Goal: Find specific page/section: Find specific page/section

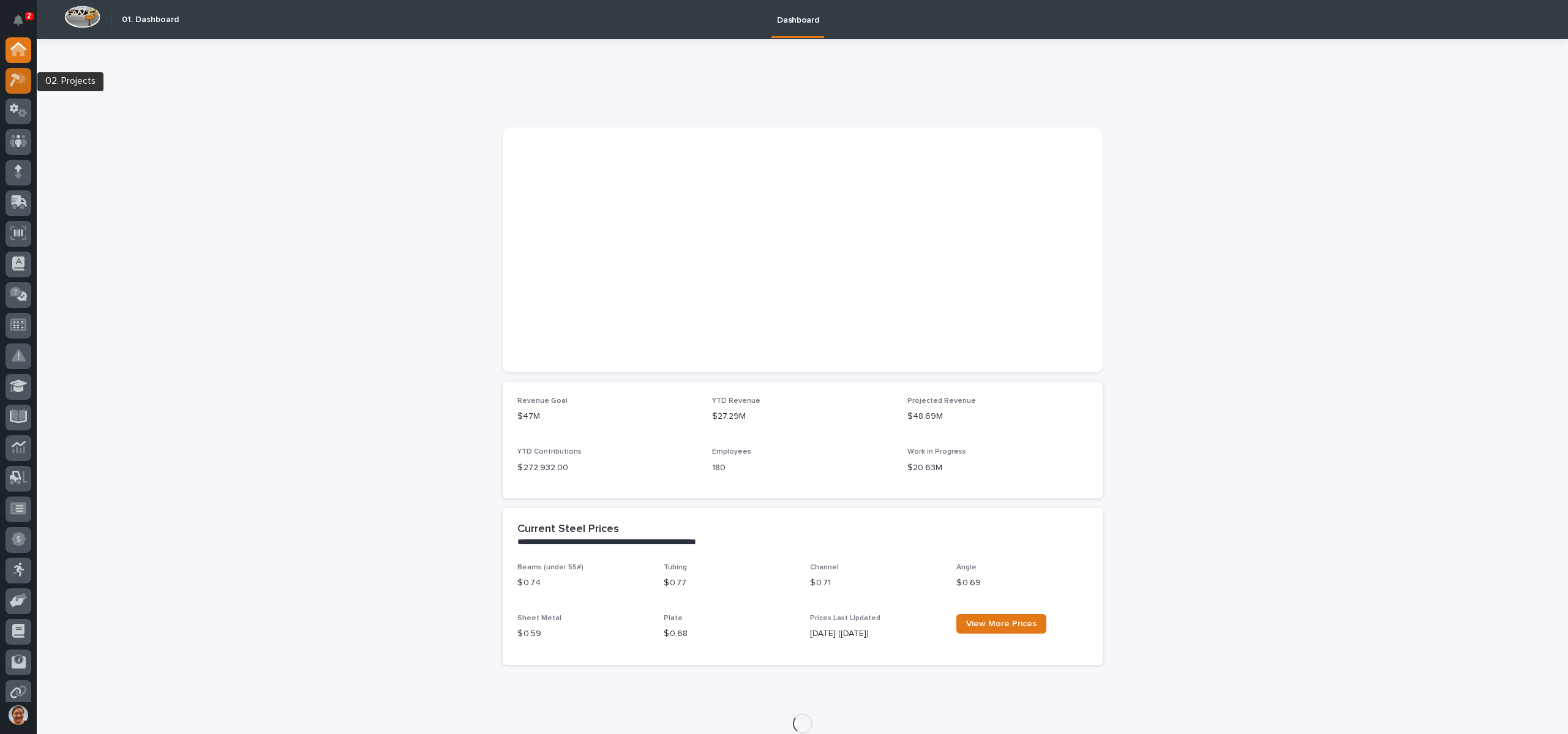
click at [19, 76] on icon at bounding box center [18, 80] width 18 height 14
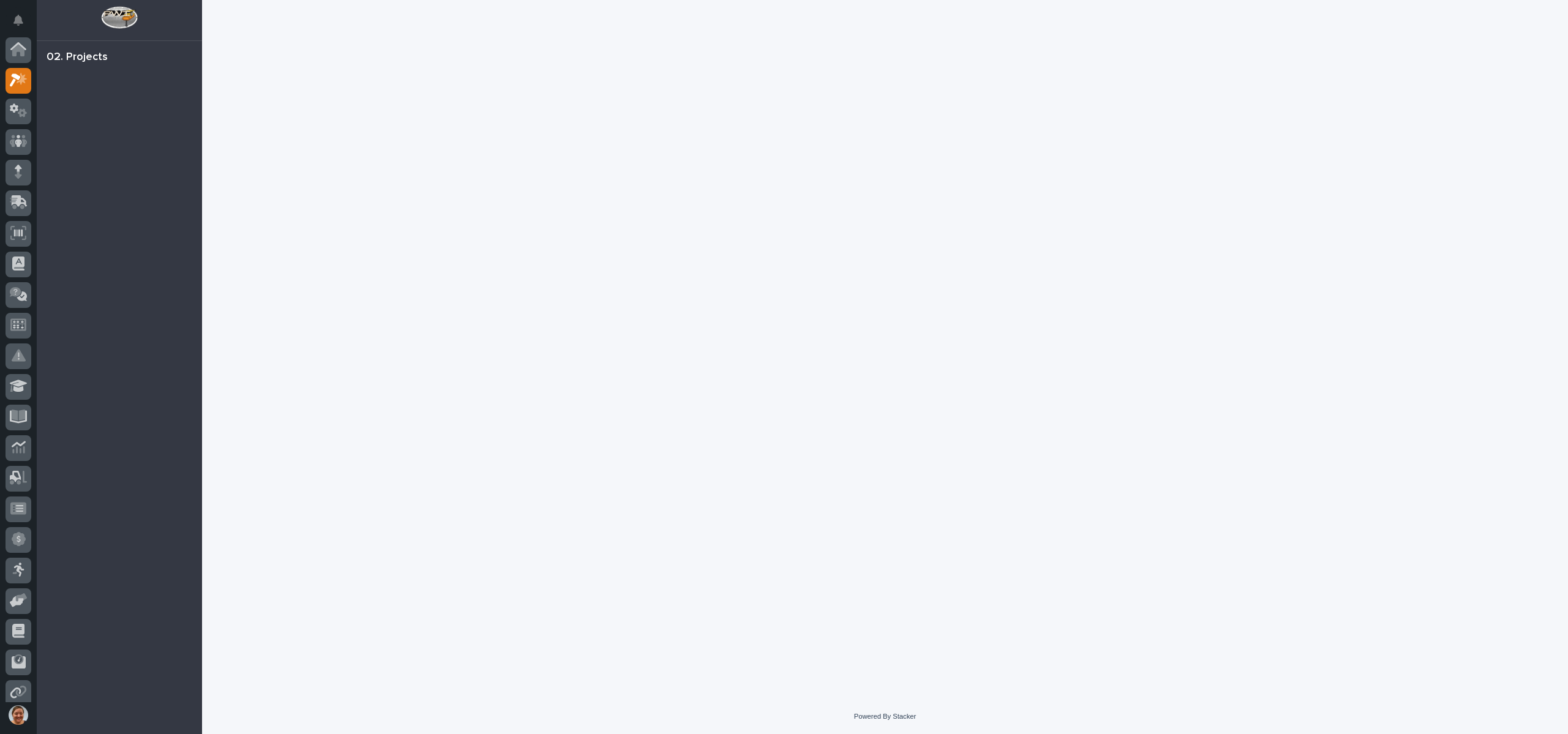
scroll to position [31, 0]
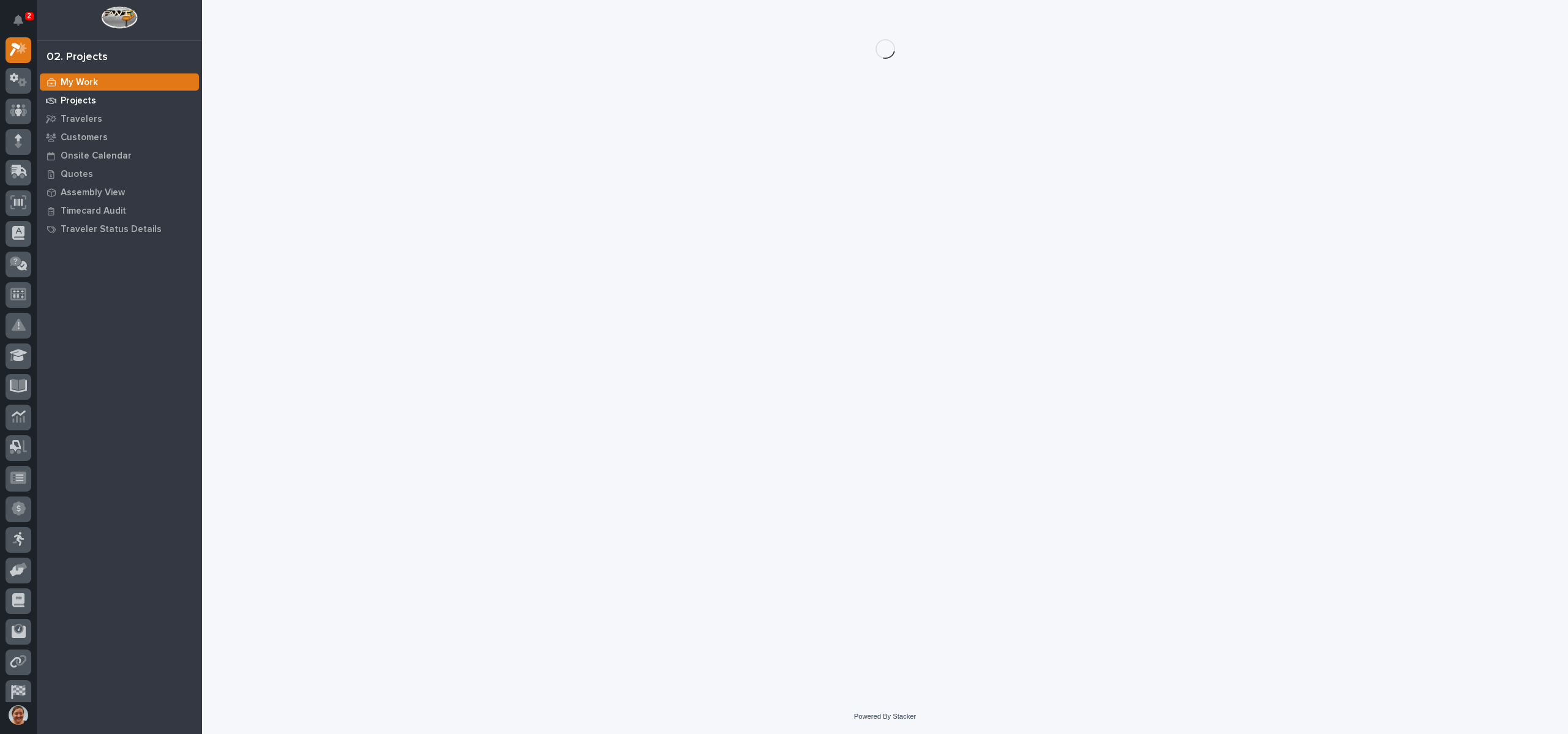
click at [82, 99] on p "Projects" at bounding box center [78, 101] width 35 height 11
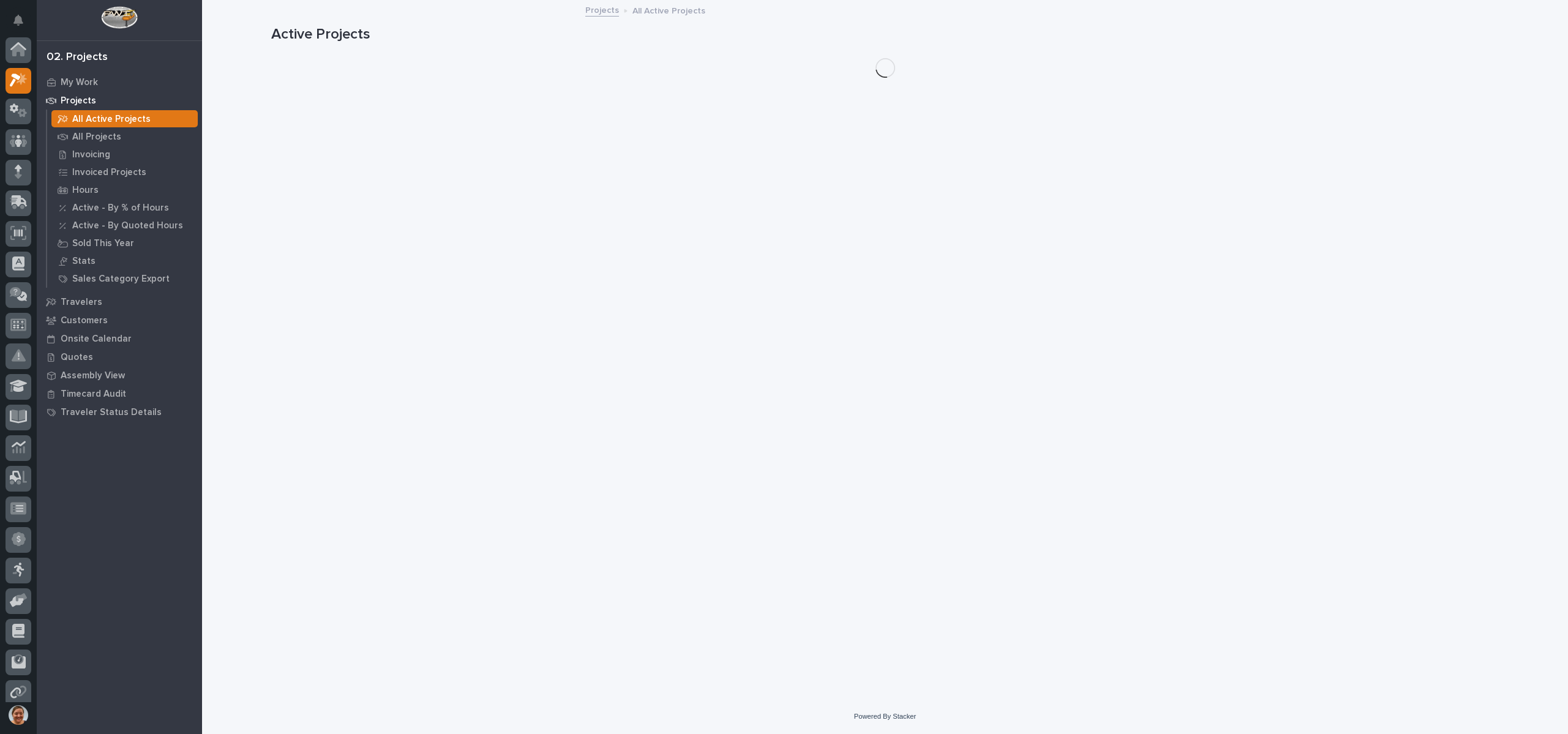
scroll to position [31, 0]
click at [90, 133] on p "All Projects" at bounding box center [97, 137] width 49 height 11
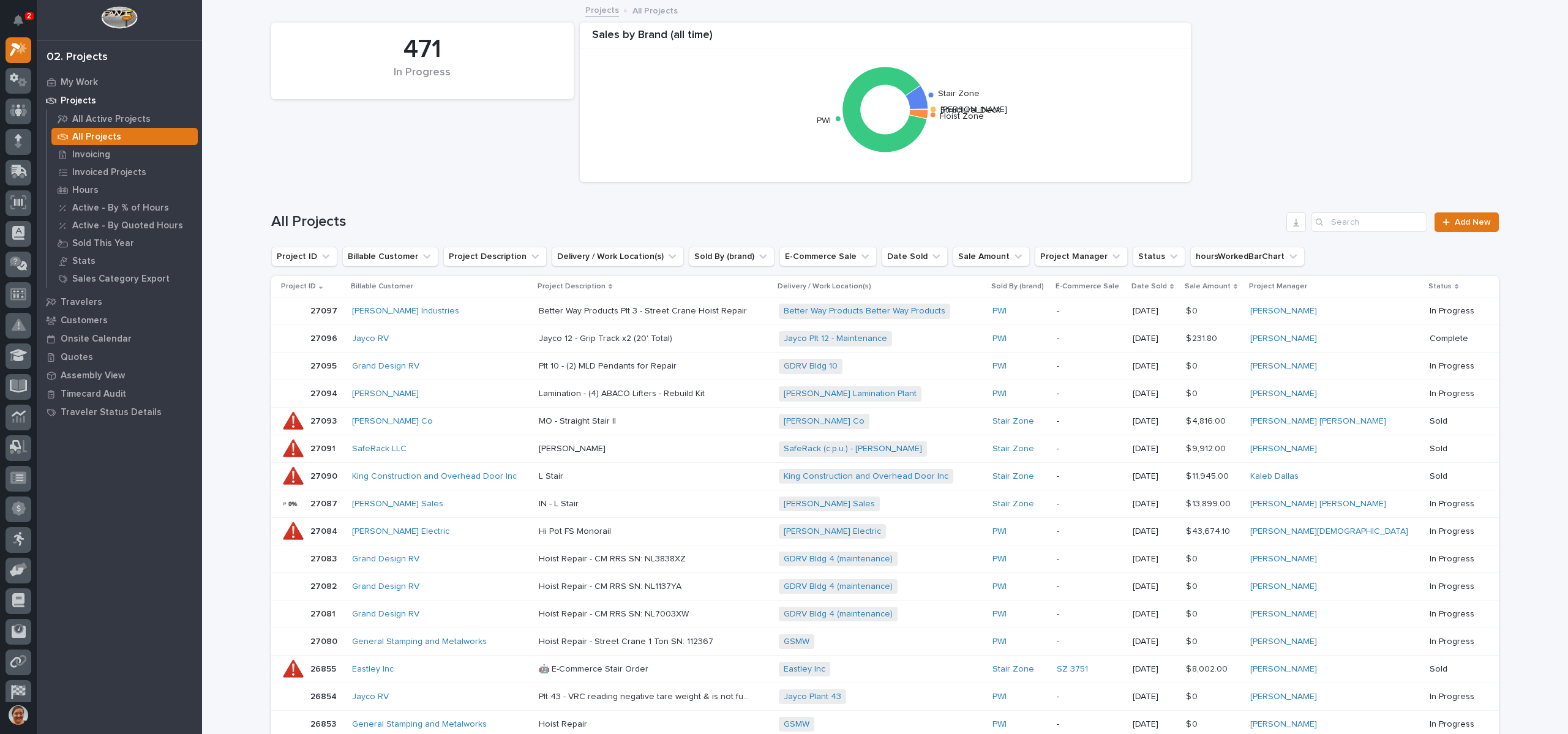
click at [1369, 232] on div "All Projects Add New" at bounding box center [885, 217] width 1228 height 59
click at [1360, 226] on input "Search" at bounding box center [1369, 222] width 116 height 20
type input "26740"
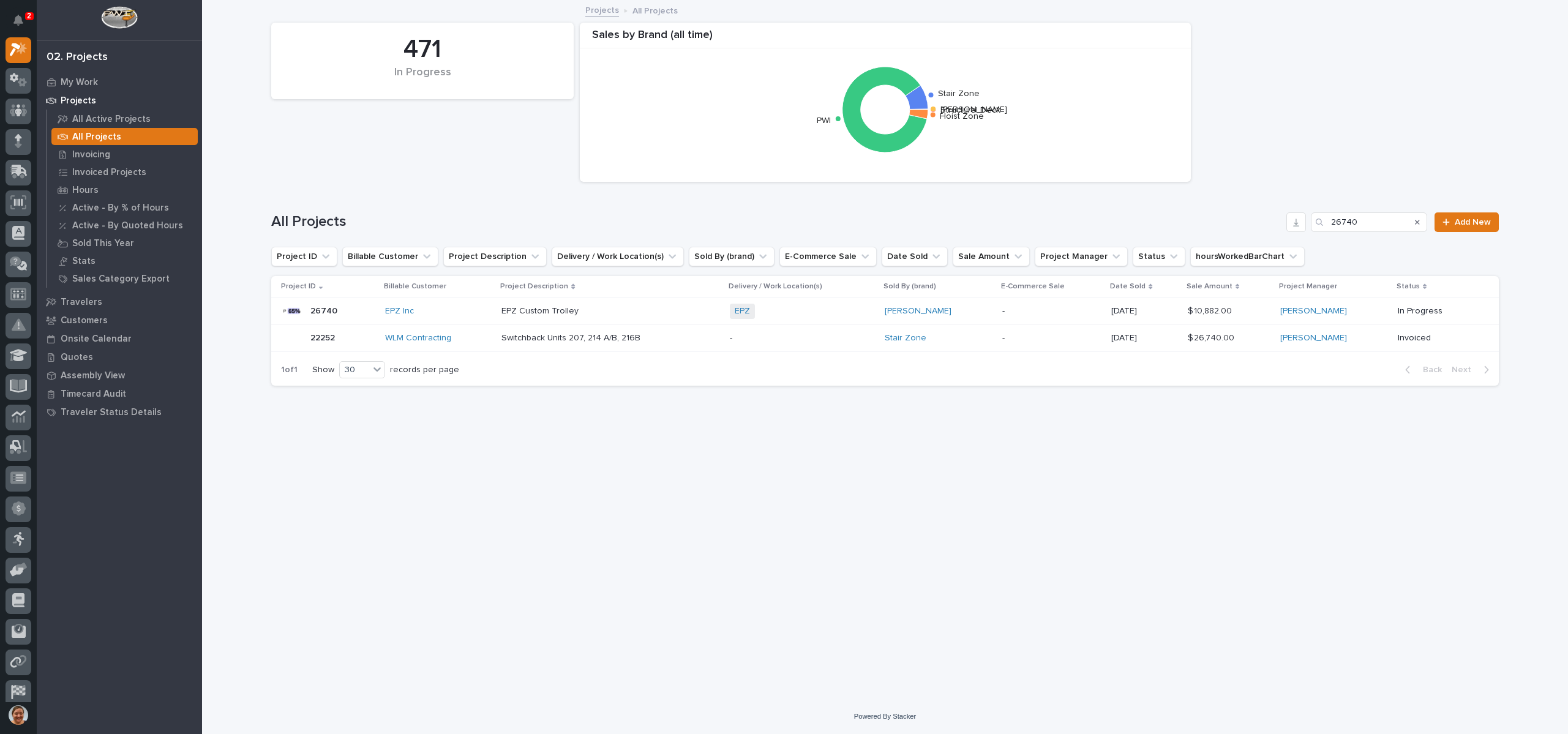
click at [320, 309] on p "26740" at bounding box center [325, 310] width 29 height 13
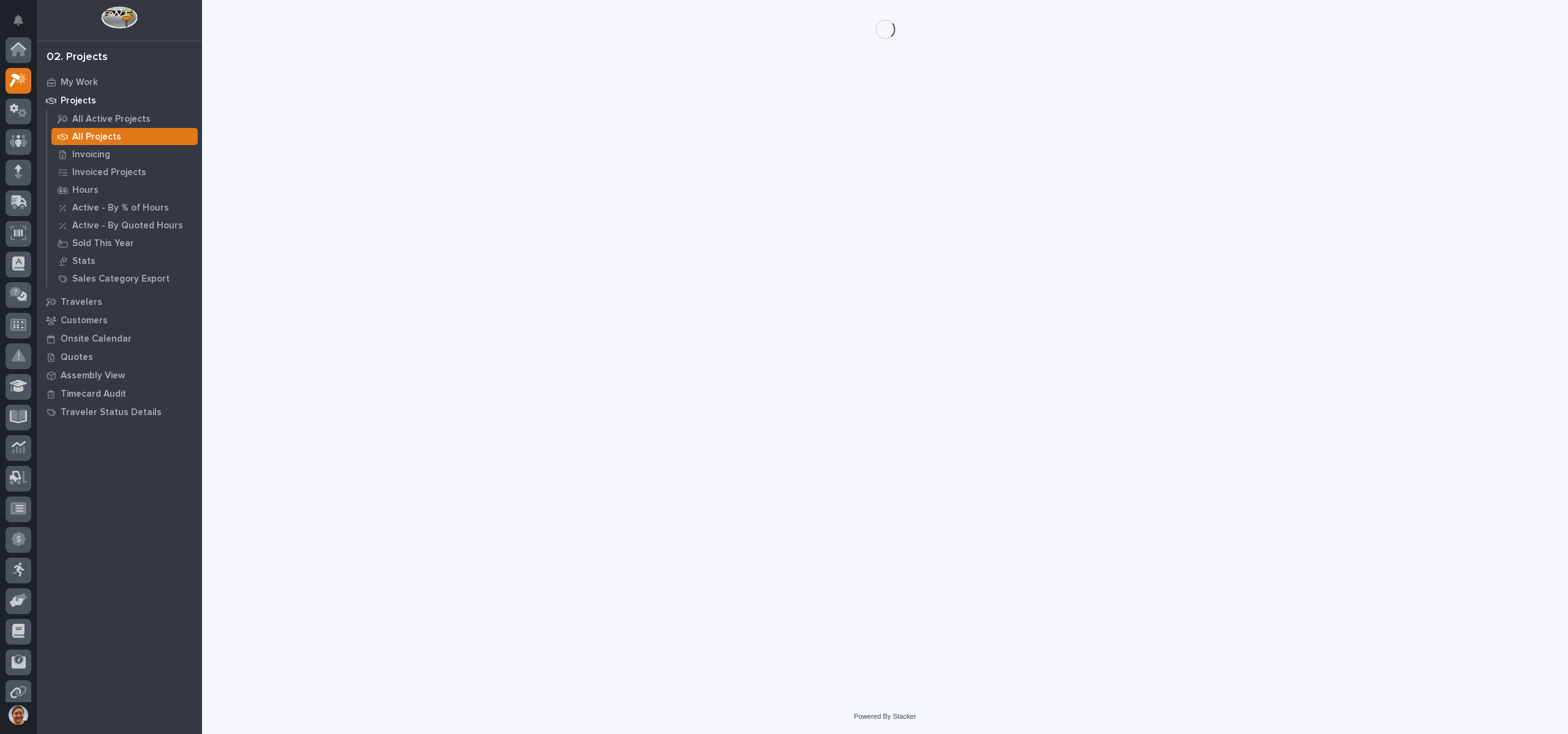
scroll to position [31, 0]
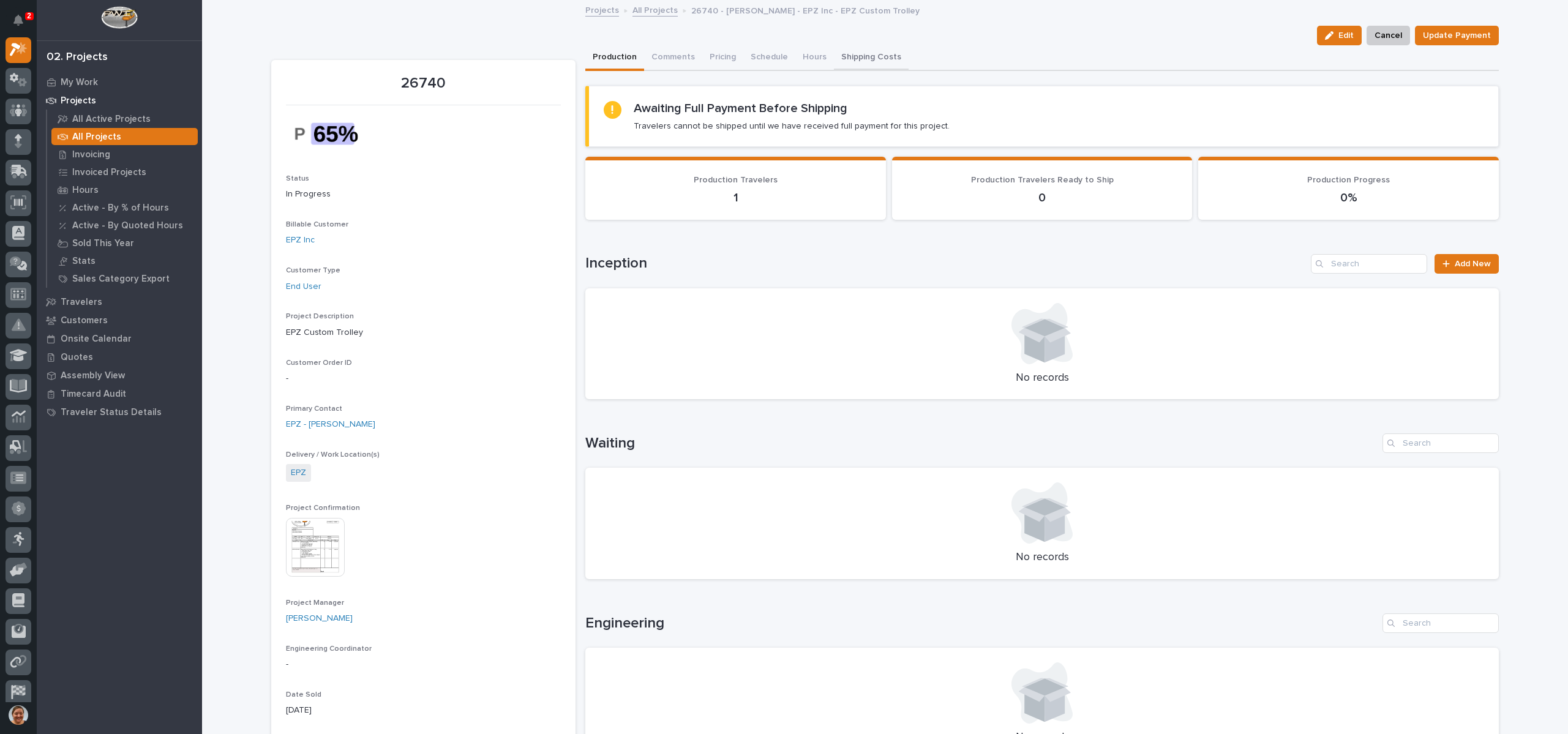
click at [851, 48] on button "Shipping Costs" at bounding box center [871, 59] width 75 height 26
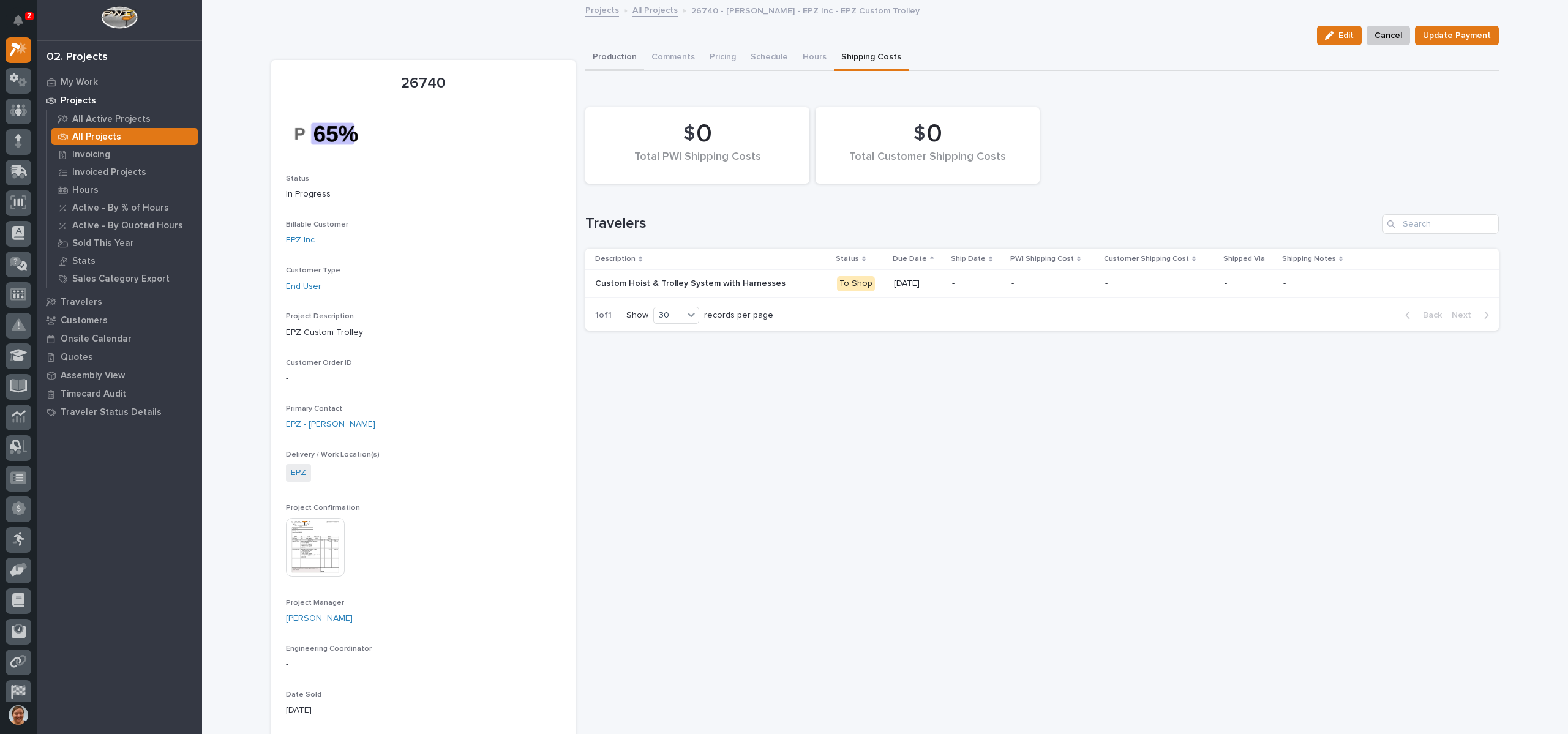
click at [602, 58] on button "Production" at bounding box center [615, 59] width 59 height 26
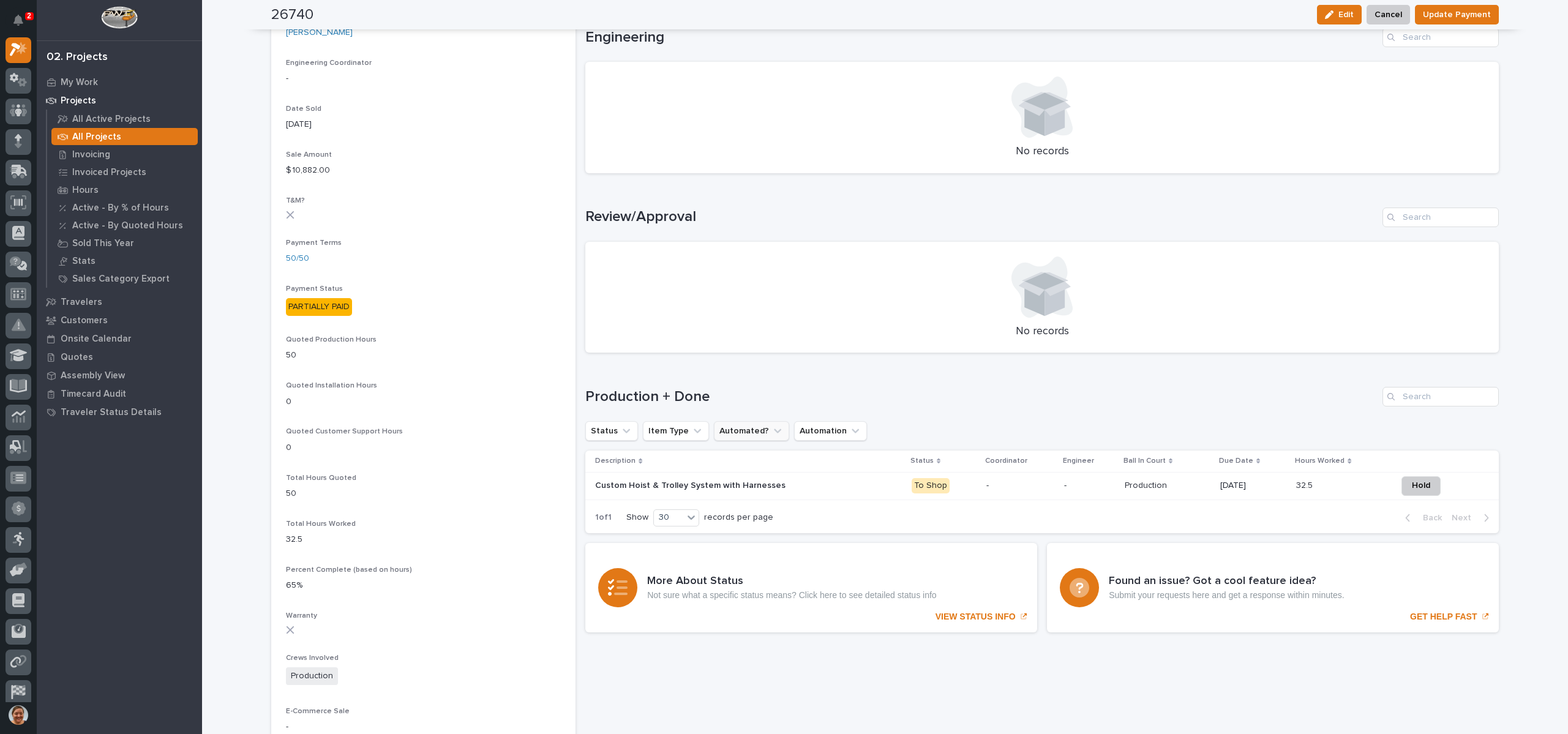
scroll to position [551, 0]
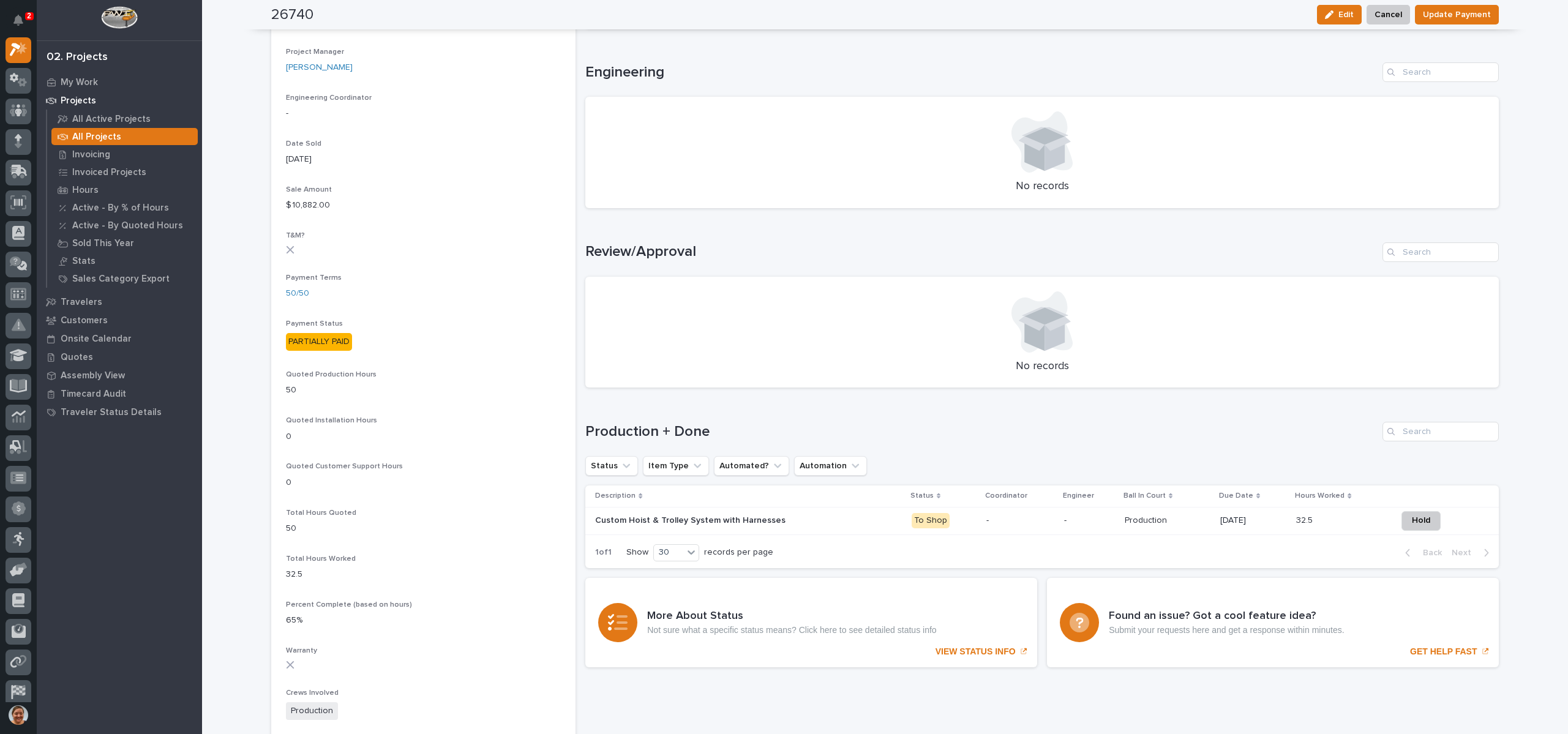
click at [655, 523] on p "Custom Hoist & Trolley System with Harnesses" at bounding box center [691, 519] width 193 height 13
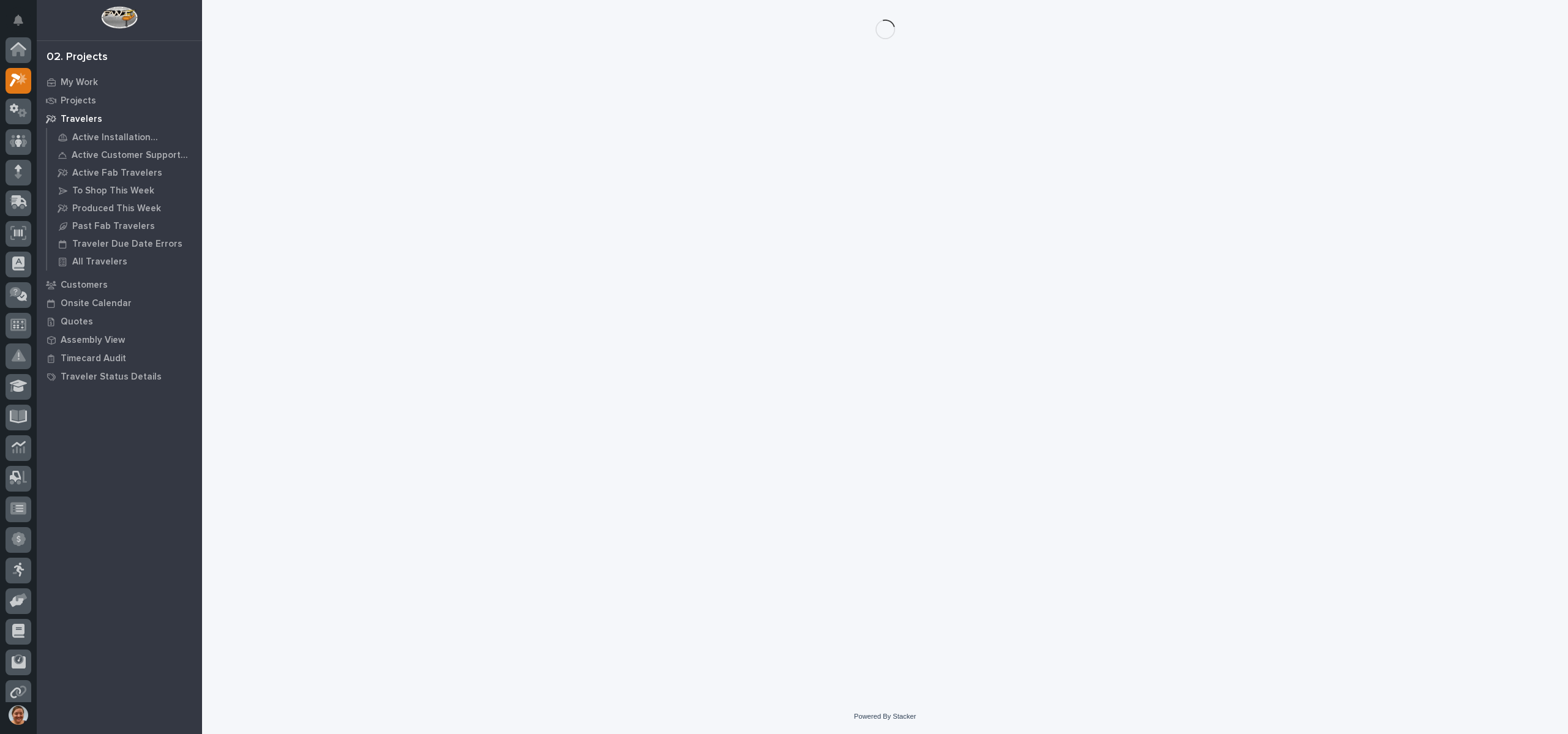
scroll to position [31, 0]
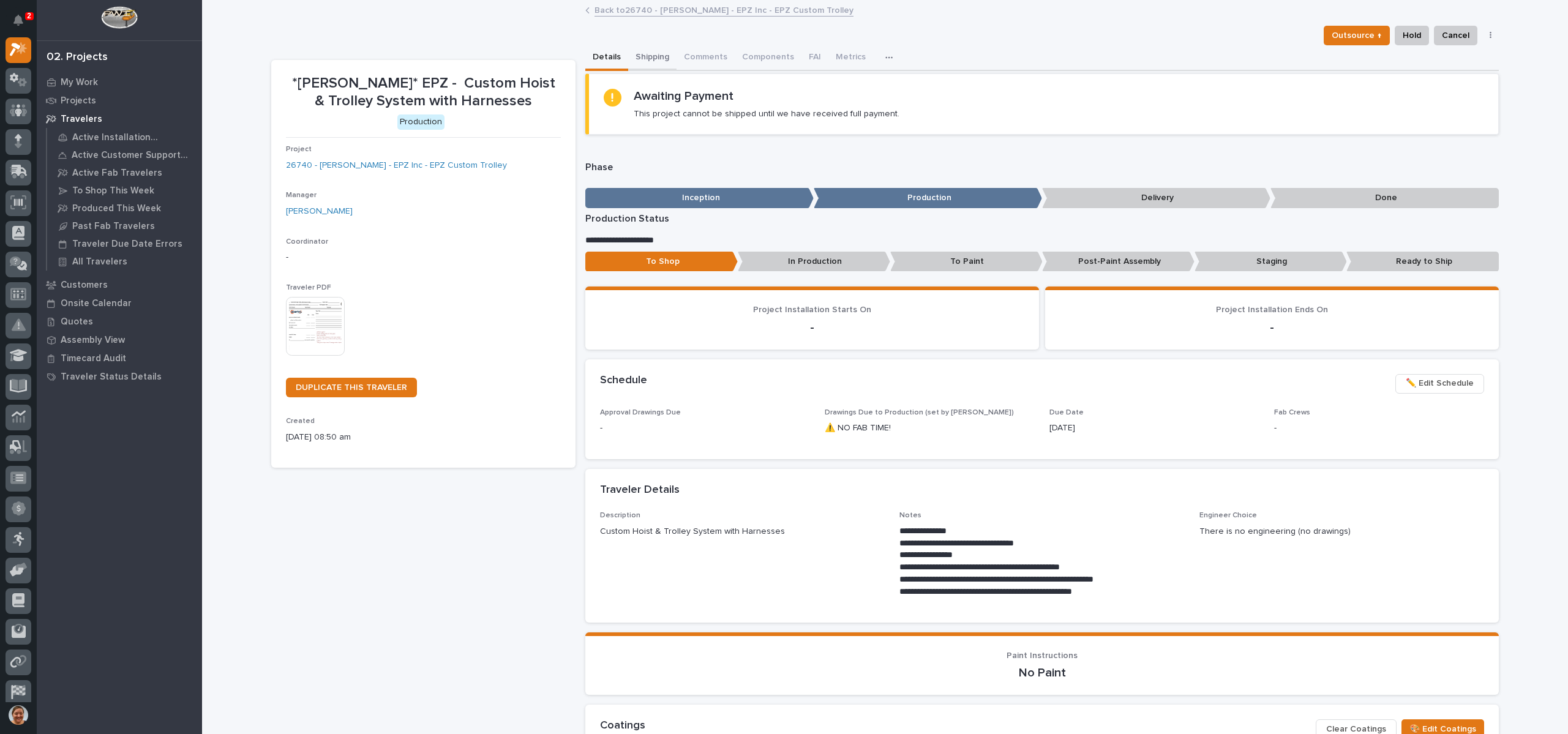
click at [647, 61] on button "Shipping" at bounding box center [652, 59] width 48 height 26
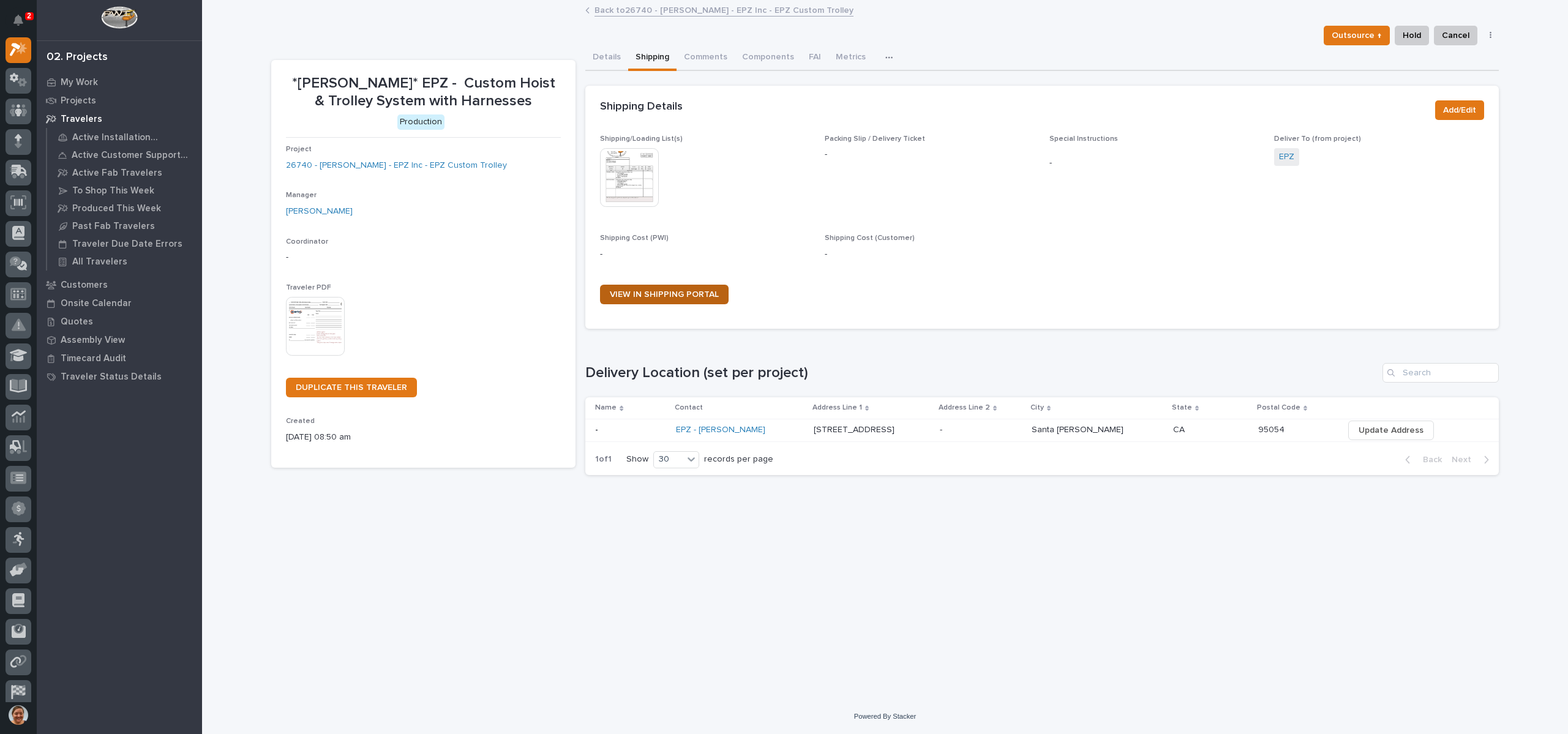
click at [693, 293] on span "VIEW IN SHIPPING PORTAL" at bounding box center [664, 294] width 109 height 9
